Goal: Navigation & Orientation: Find specific page/section

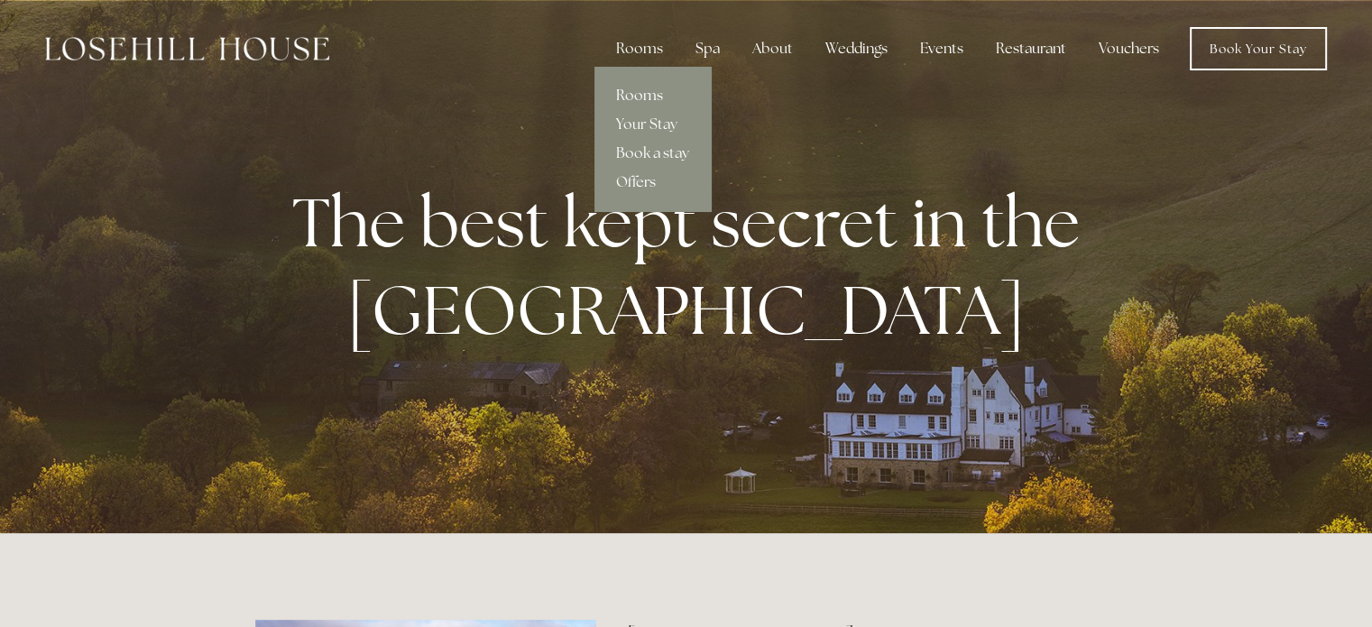
click at [639, 95] on link "Rooms" at bounding box center [653, 95] width 116 height 29
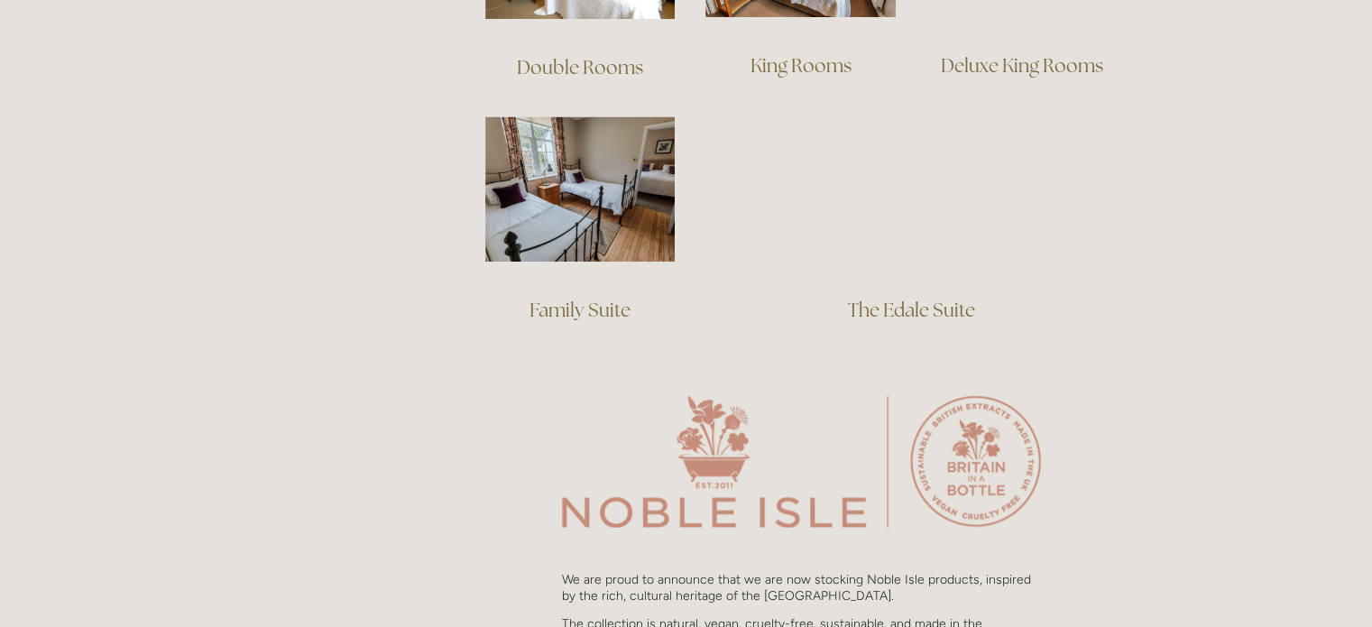
scroll to position [1439, 0]
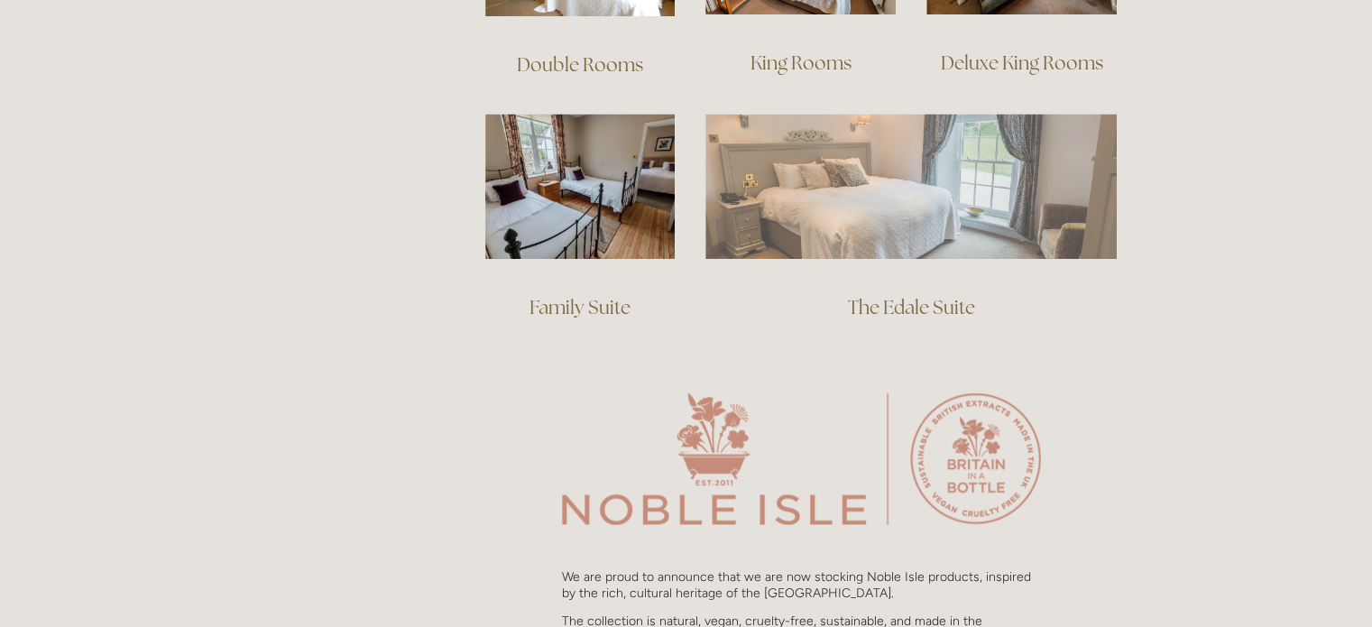
click at [945, 212] on img at bounding box center [910, 186] width 411 height 144
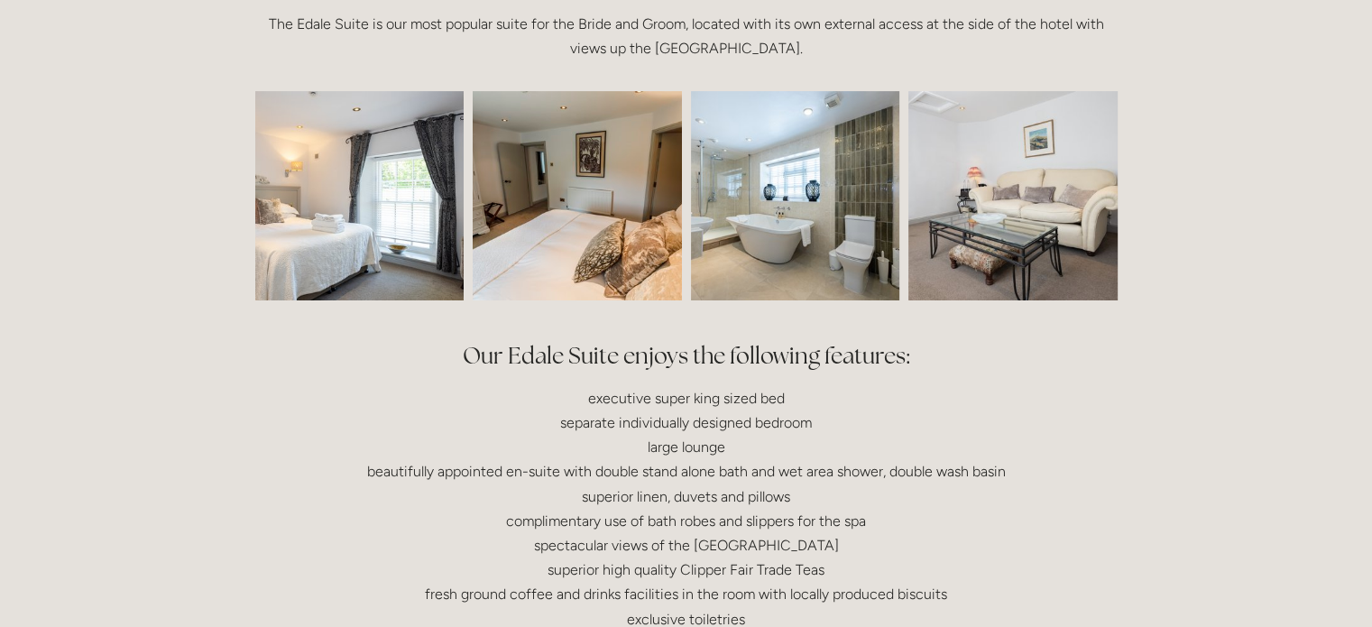
scroll to position [527, 0]
